Goal: Find specific page/section: Find specific page/section

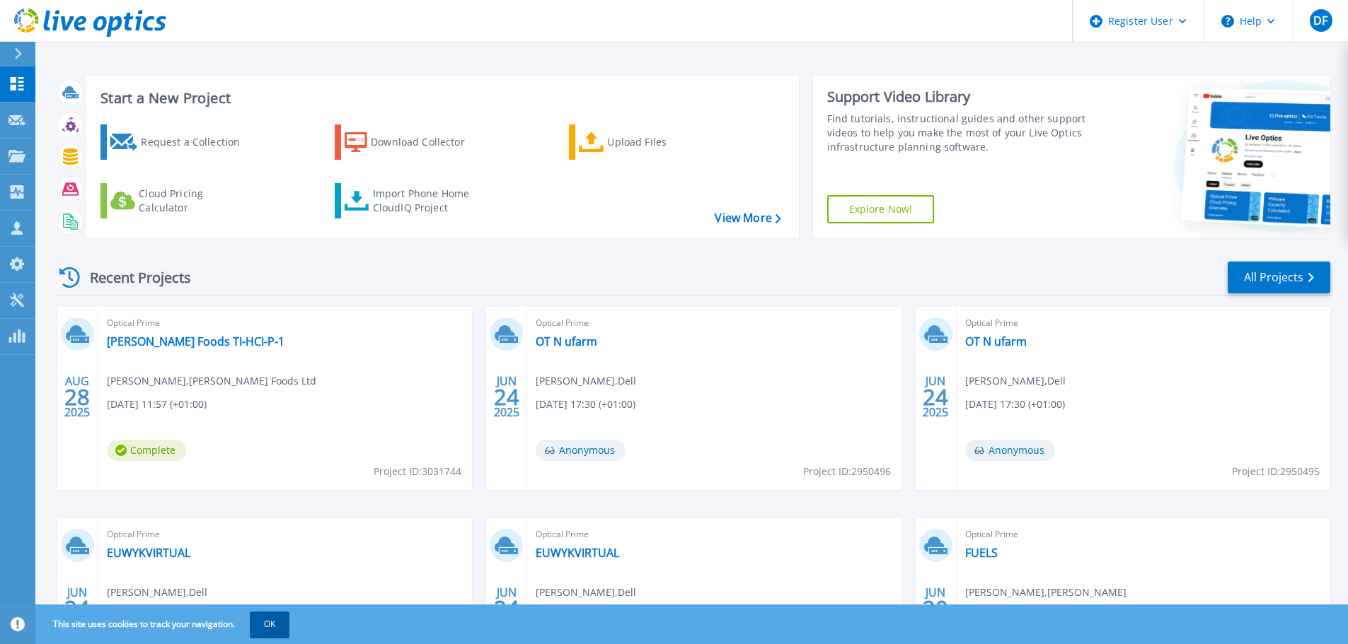
click at [277, 623] on button "OK" at bounding box center [270, 624] width 40 height 25
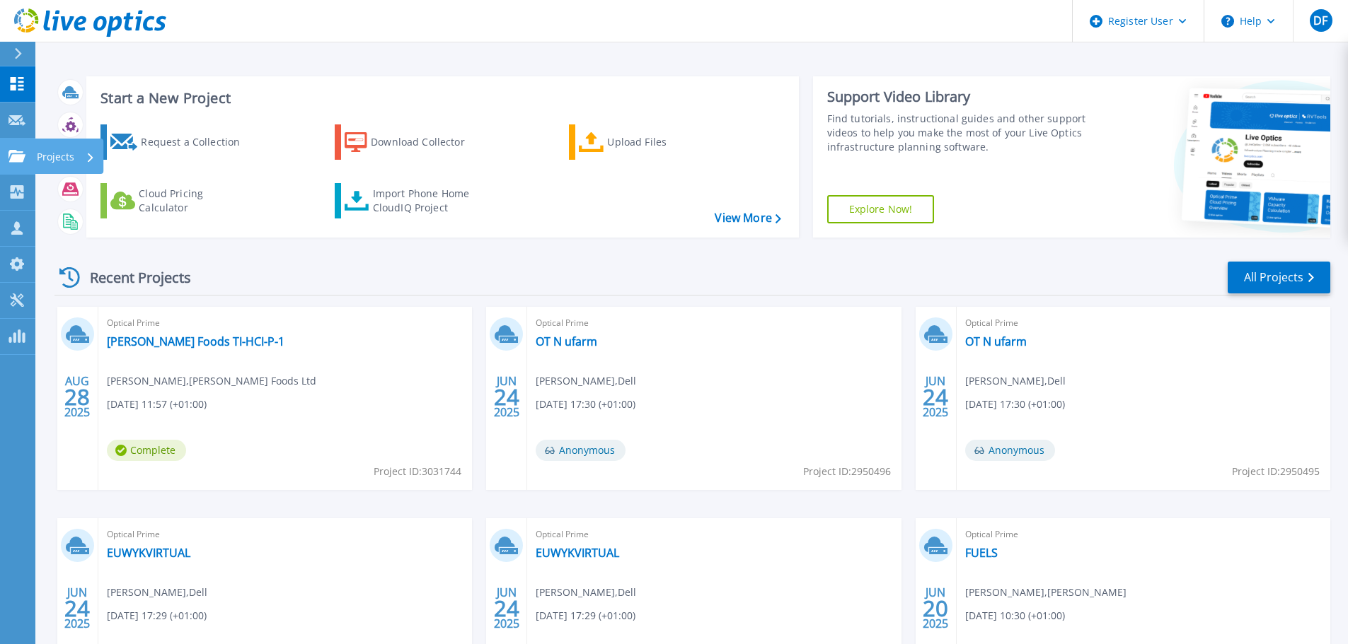
click at [39, 161] on p "Projects" at bounding box center [55, 157] width 37 height 37
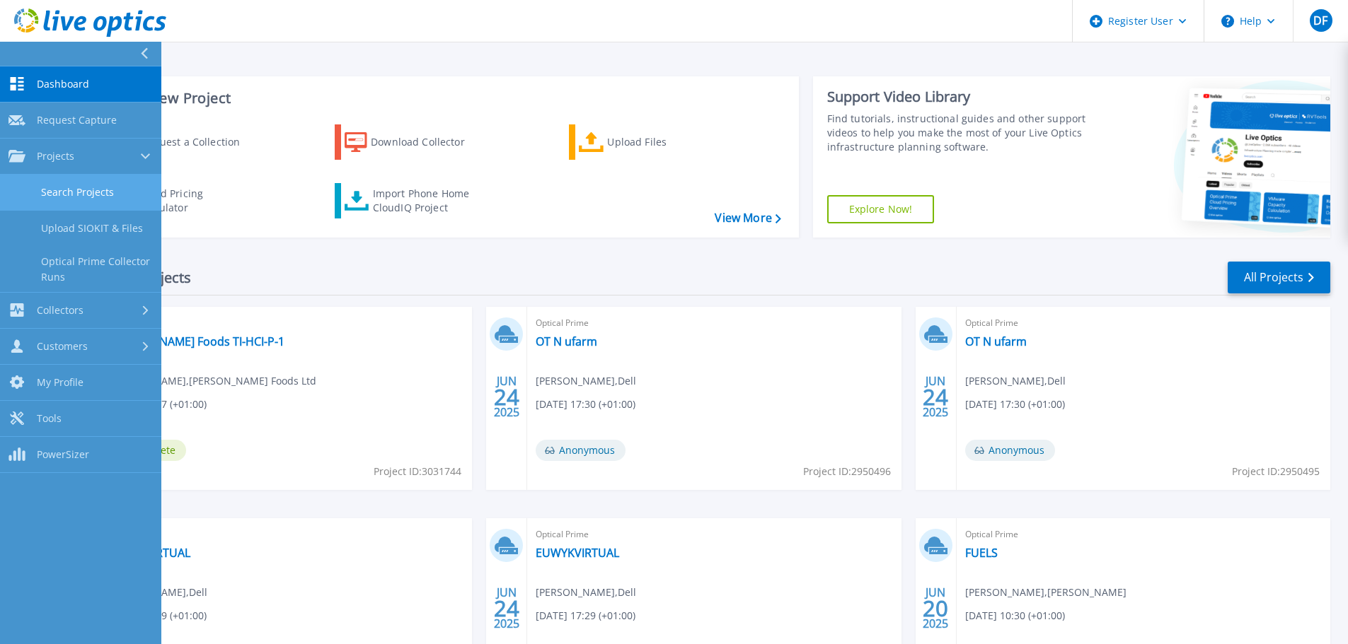
click at [117, 200] on link "Search Projects" at bounding box center [80, 193] width 161 height 36
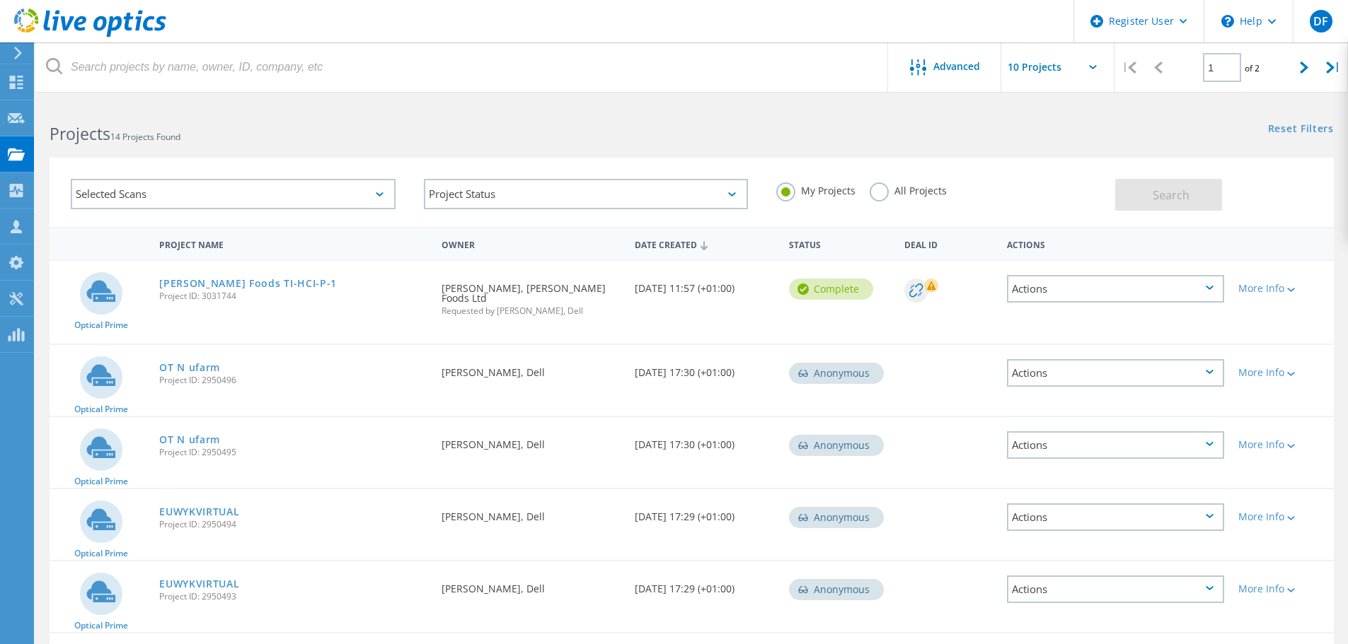
click at [876, 196] on label "All Projects" at bounding box center [907, 189] width 77 height 13
click at [0, 0] on input "All Projects" at bounding box center [0, 0] width 0 height 0
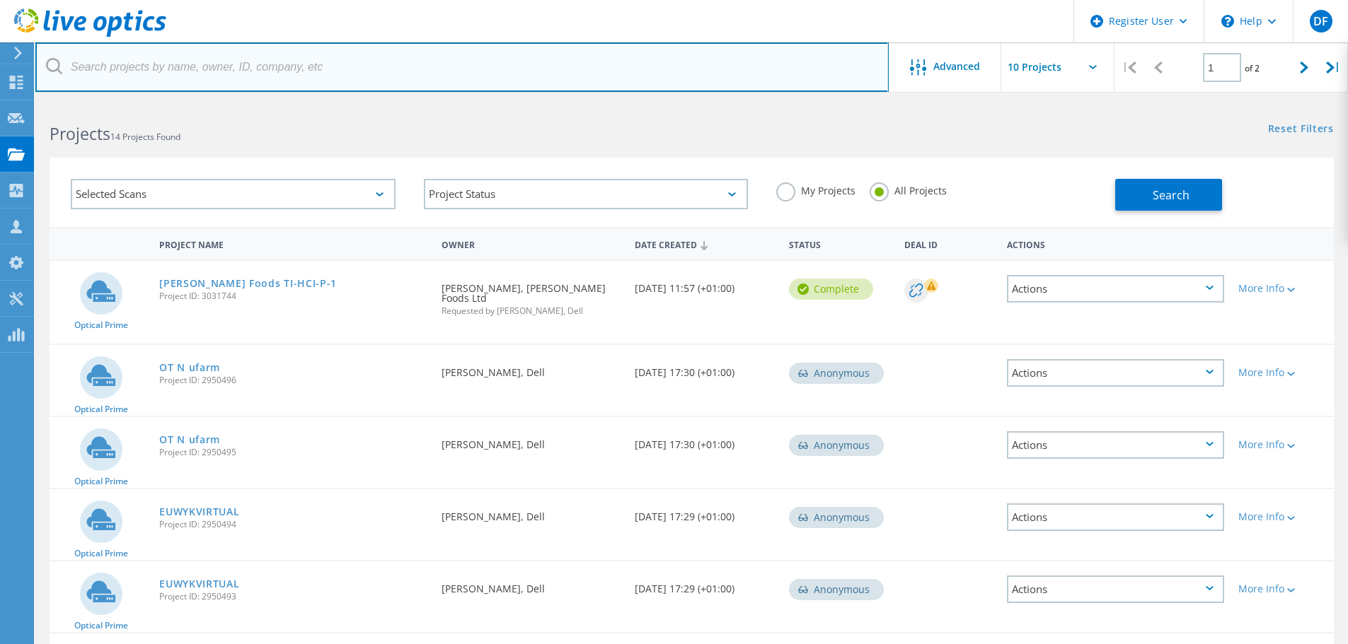
click at [213, 82] on input "text" at bounding box center [461, 67] width 853 height 50
paste input "[PERSON_NAME][EMAIL_ADDRESS][PERSON_NAME][DOMAIN_NAME]"
type input "[PERSON_NAME][EMAIL_ADDRESS][PERSON_NAME][DOMAIN_NAME]"
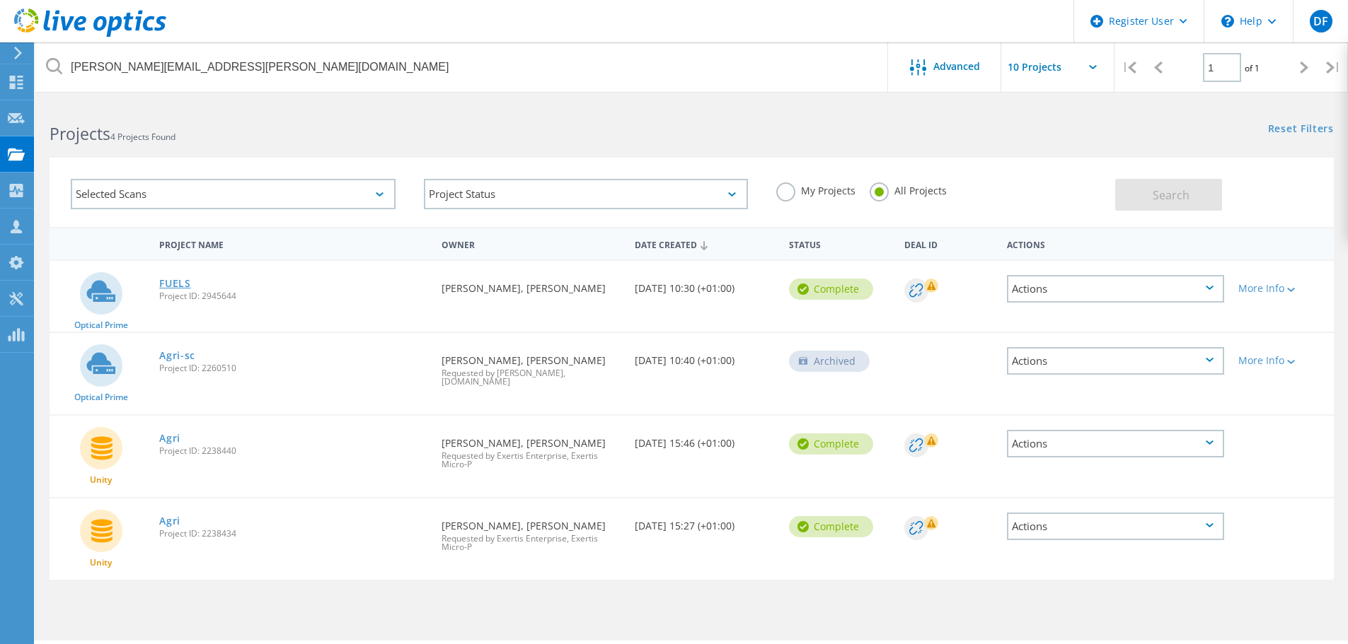
click at [173, 284] on link "FUELS" at bounding box center [175, 284] width 32 height 10
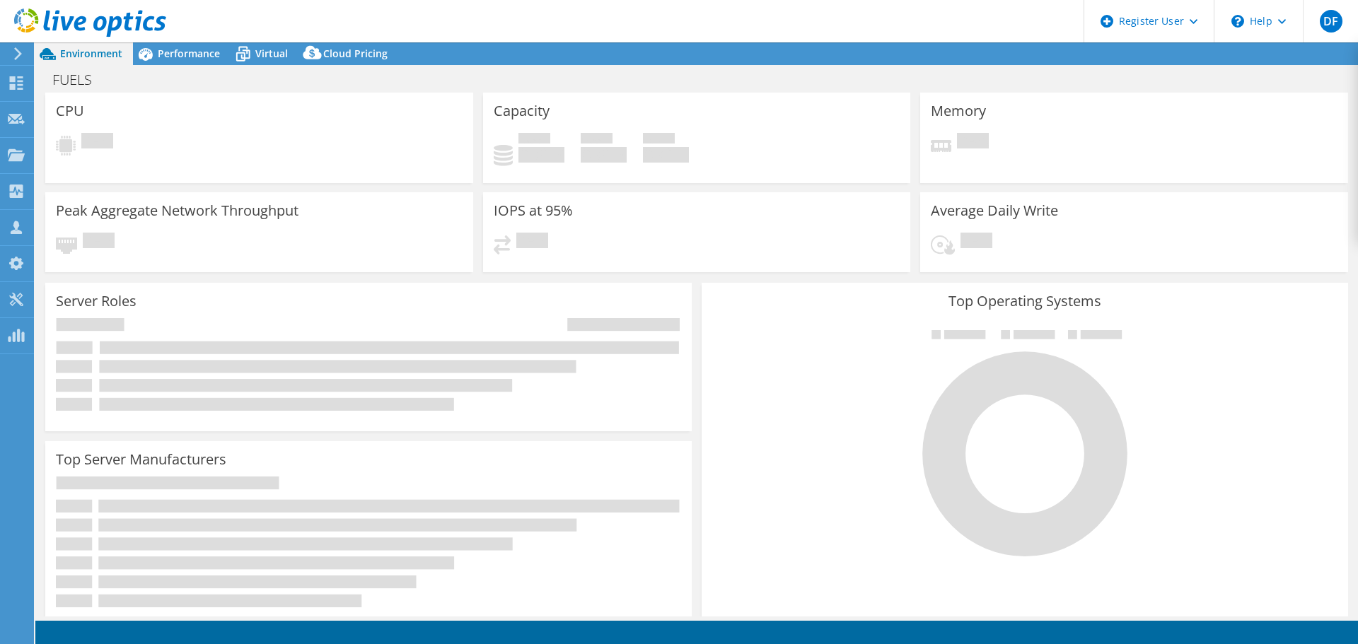
select select "EULondon"
select select "GBP"
